Goal: Find specific page/section: Find specific page/section

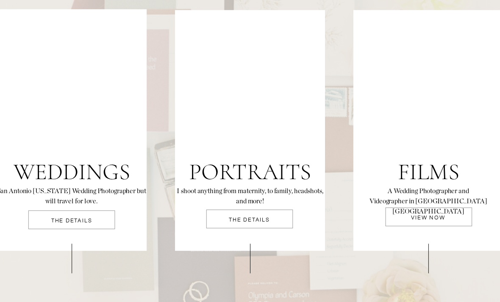
scroll to position [1775, 0]
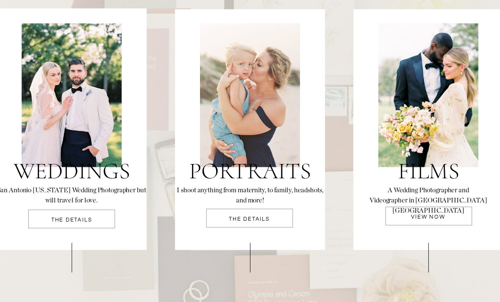
click at [98, 213] on div at bounding box center [71, 219] width 87 height 19
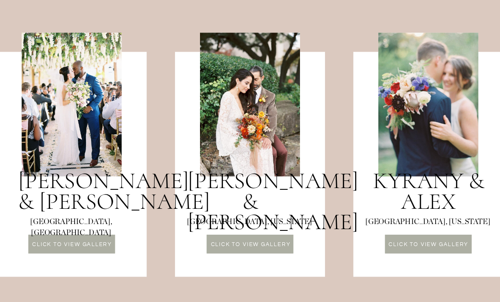
scroll to position [754, 0]
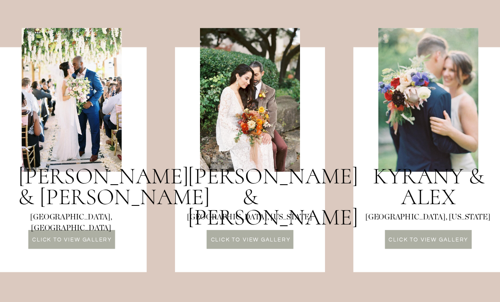
click at [108, 246] on p "Click to VIEW GALLERY" at bounding box center [72, 243] width 87 height 11
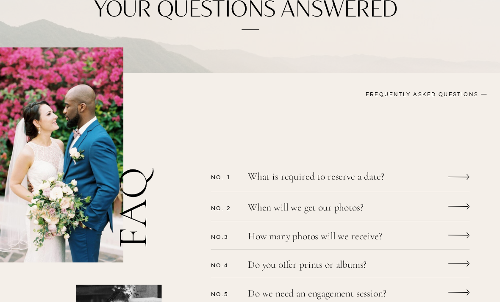
scroll to position [151, 0]
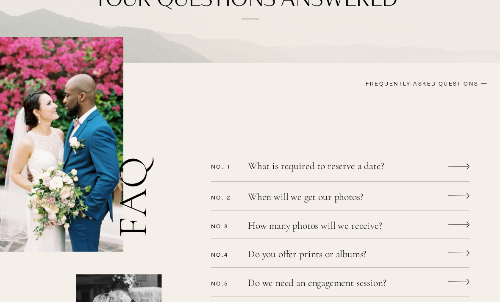
click at [452, 168] on icon at bounding box center [459, 167] width 21 height 16
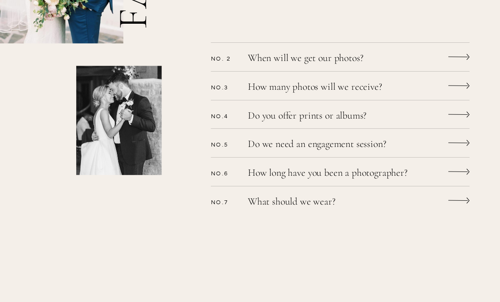
scroll to position [360, 0]
click at [469, 175] on icon at bounding box center [459, 172] width 21 height 16
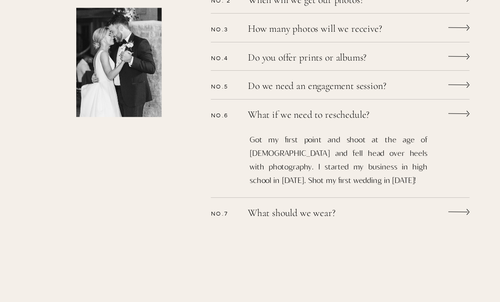
scroll to position [425, 0]
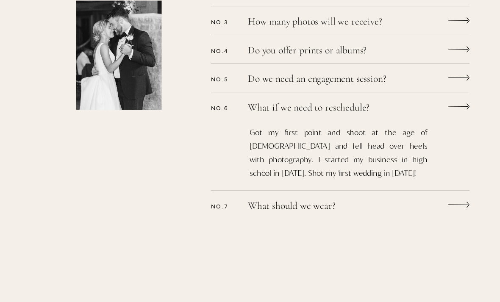
click at [459, 203] on icon at bounding box center [459, 205] width 21 height 16
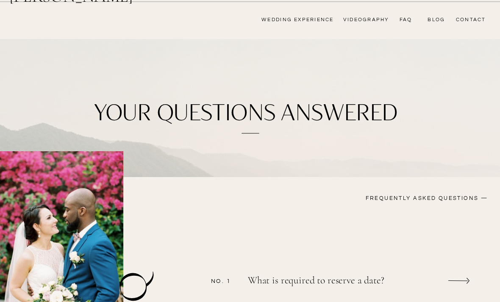
scroll to position [0, 0]
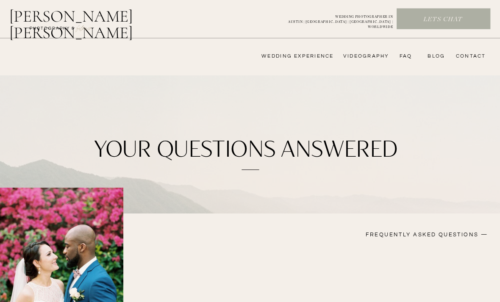
click at [302, 54] on nav "wedding experience" at bounding box center [292, 56] width 84 height 7
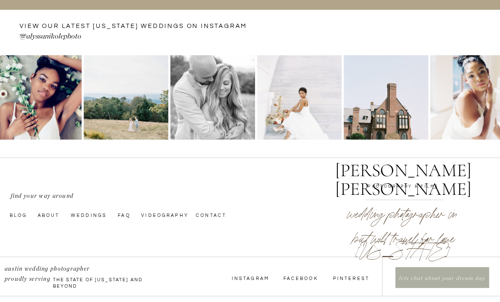
scroll to position [2105, 0]
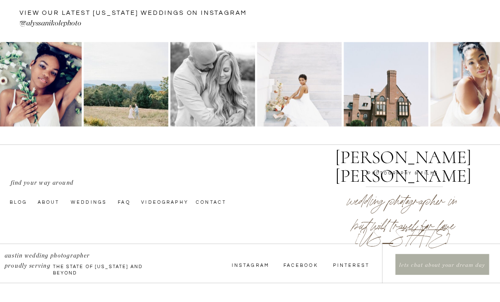
click at [264, 267] on nav "InstagraM" at bounding box center [250, 265] width 37 height 7
click at [261, 266] on nav "InstagraM" at bounding box center [250, 265] width 37 height 7
click at [421, 266] on p "lets chat about your dream day" at bounding box center [443, 266] width 92 height 9
